Goal: Navigation & Orientation: Find specific page/section

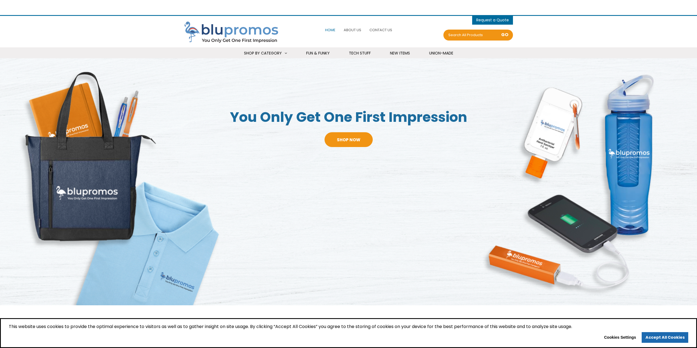
select select "Language Translate Widget"
click at [357, 30] on span "About Us" at bounding box center [353, 29] width 18 height 5
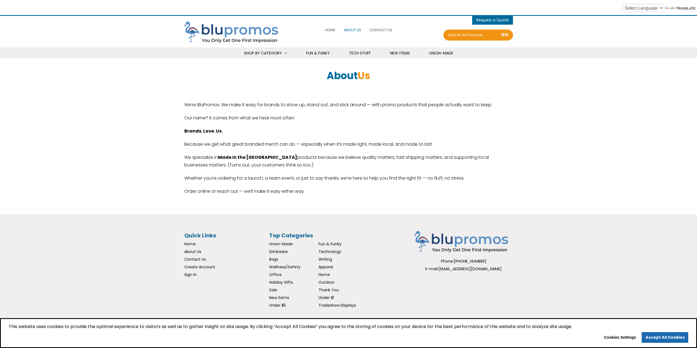
scroll to position [1, 0]
click at [193, 249] on span "About Us" at bounding box center [192, 250] width 17 height 5
click at [198, 260] on span "Contact Us" at bounding box center [195, 259] width 22 height 5
select select "Language Translate Widget"
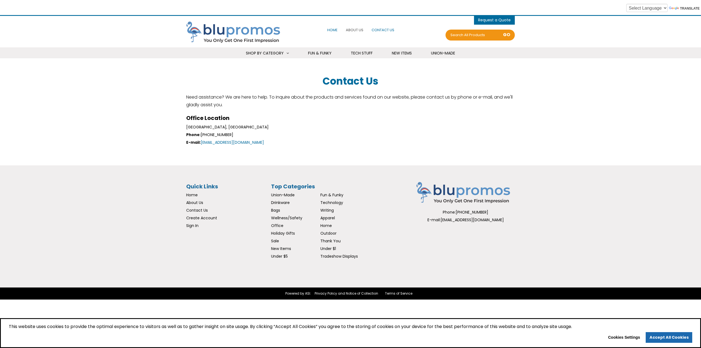
click at [336, 28] on span "Home" at bounding box center [332, 29] width 10 height 5
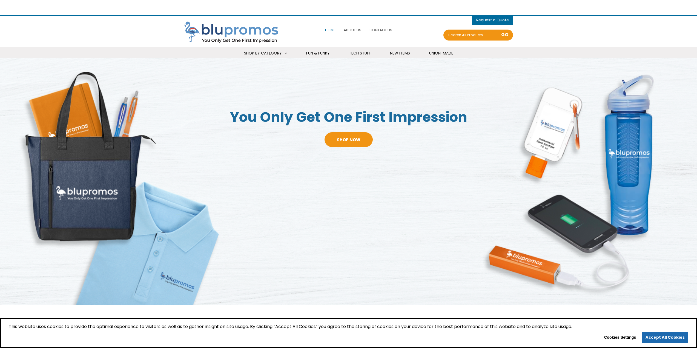
select select "Language Translate Widget"
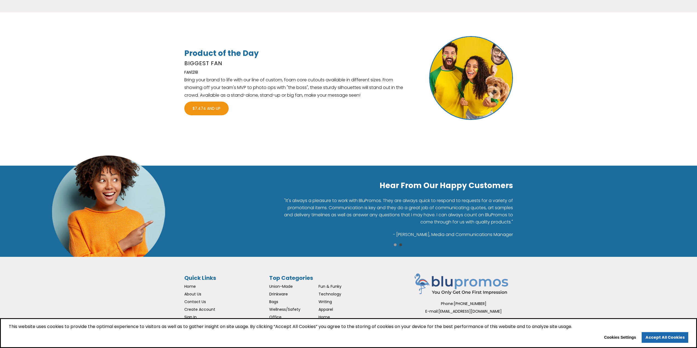
scroll to position [920, 0]
